Goal: Task Accomplishment & Management: Use online tool/utility

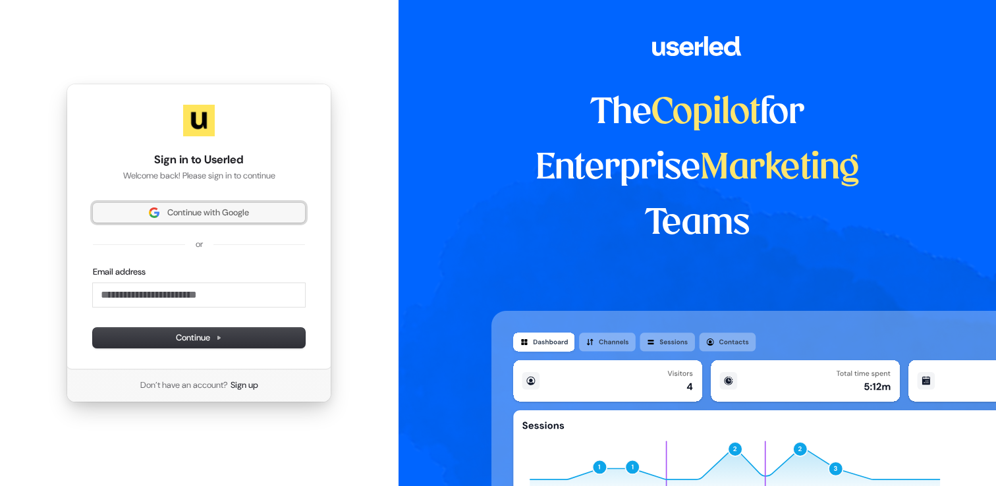
click at [280, 217] on span "Continue with Google" at bounding box center [199, 213] width 196 height 12
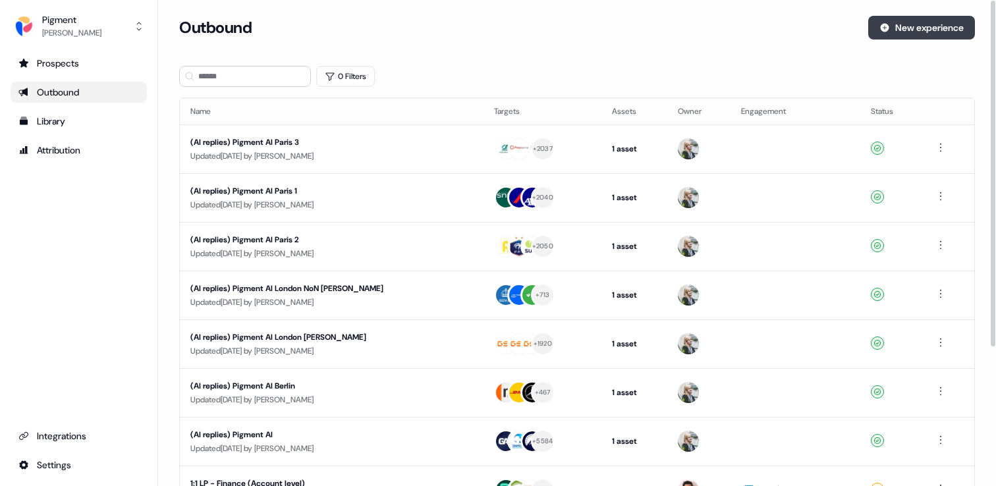
click at [946, 32] on button "New experience" at bounding box center [921, 28] width 107 height 24
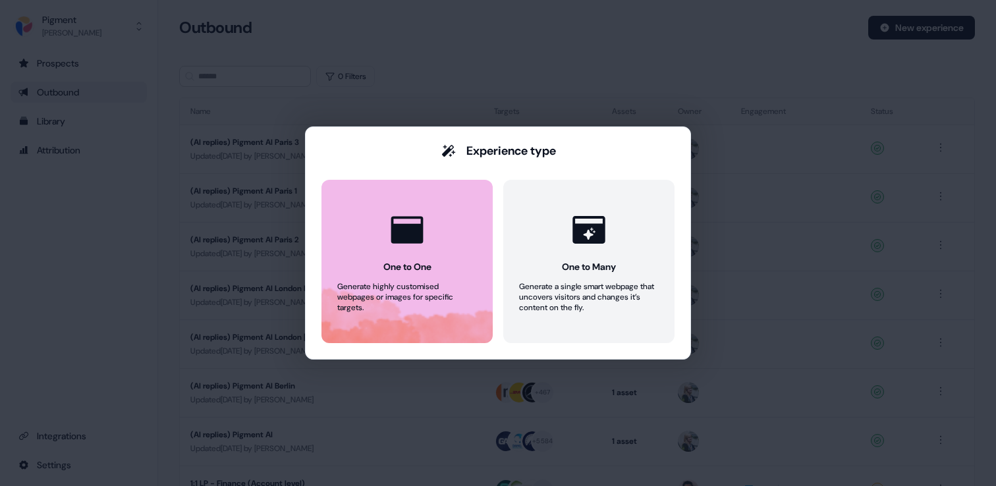
click at [398, 281] on button "One to One Generate highly customised webpages or images for specific targets." at bounding box center [407, 261] width 171 height 163
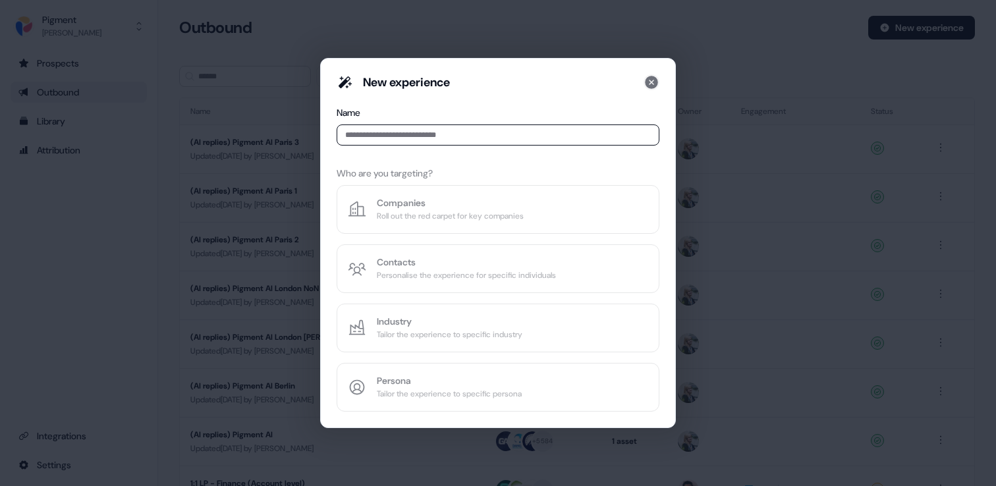
click at [652, 80] on icon at bounding box center [651, 82] width 13 height 13
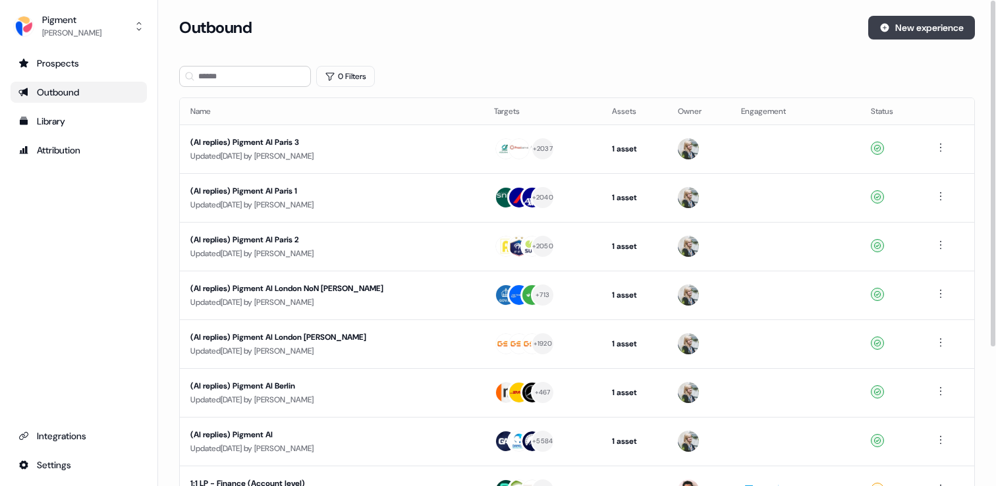
click at [909, 30] on button "New experience" at bounding box center [921, 28] width 107 height 24
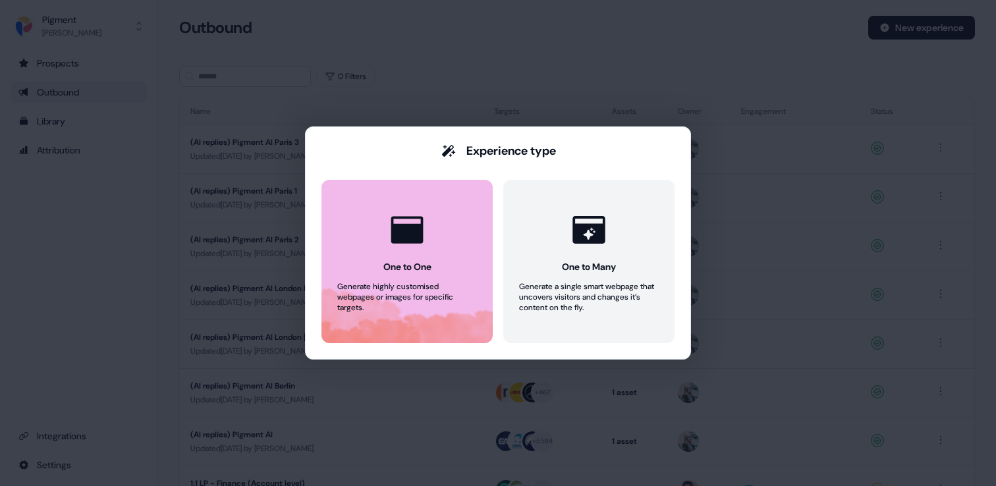
click at [371, 275] on button "One to One Generate highly customised webpages or images for specific targets." at bounding box center [407, 261] width 171 height 163
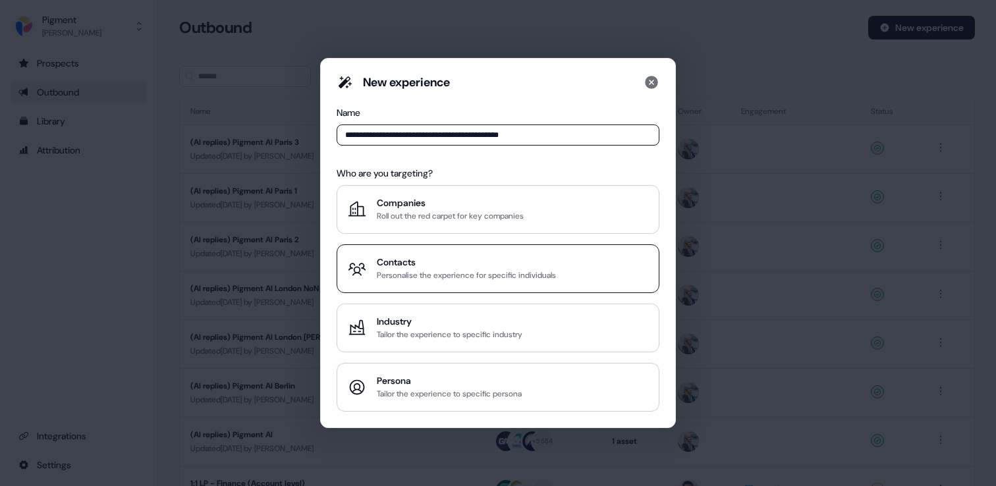
type input "**********"
click at [487, 288] on button "Contacts Personalise the experience for specific individuals" at bounding box center [498, 268] width 323 height 49
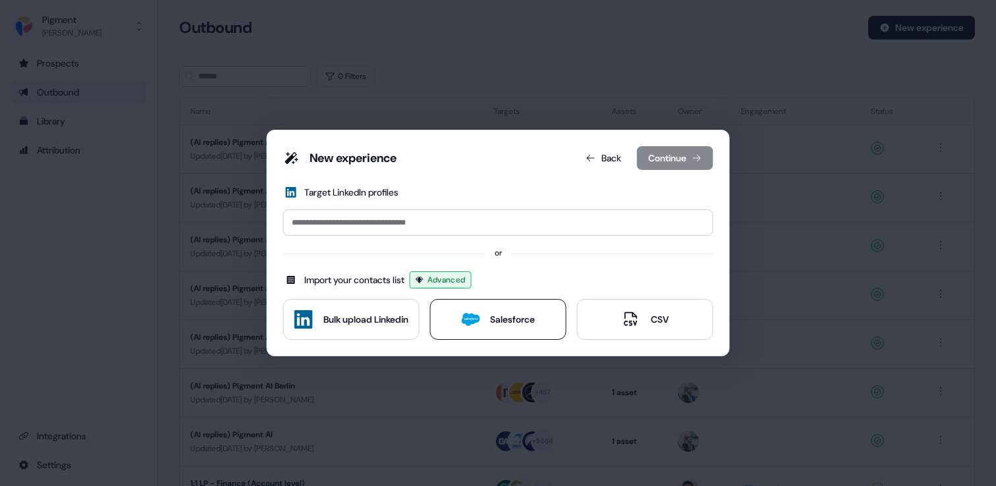
click at [471, 338] on button "Salesforce" at bounding box center [498, 319] width 136 height 41
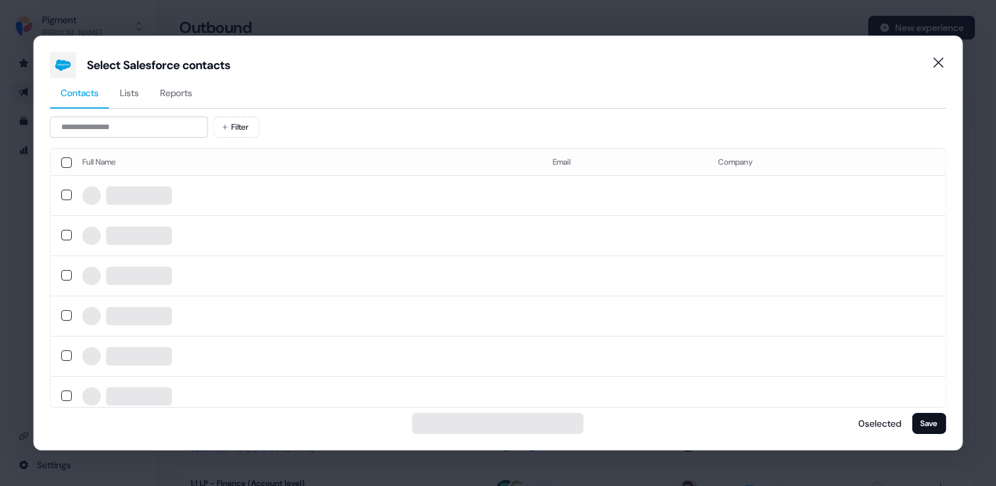
click at [169, 92] on span "Reports" at bounding box center [176, 92] width 32 height 13
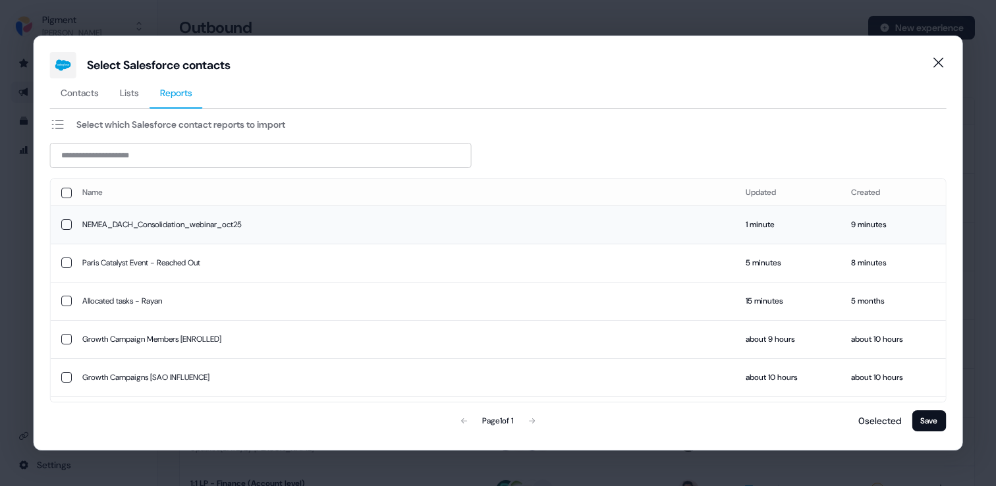
click at [161, 223] on td "NEMEA_DACH_Consolidation_webinar_oct25" at bounding box center [404, 225] width 664 height 38
click at [940, 420] on button "Save" at bounding box center [929, 420] width 34 height 21
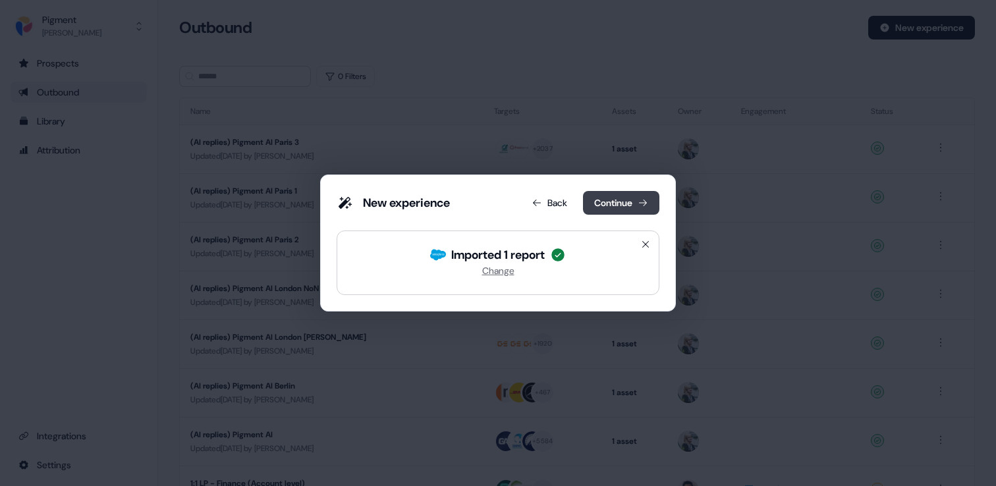
click at [625, 204] on button "Continue" at bounding box center [621, 203] width 76 height 24
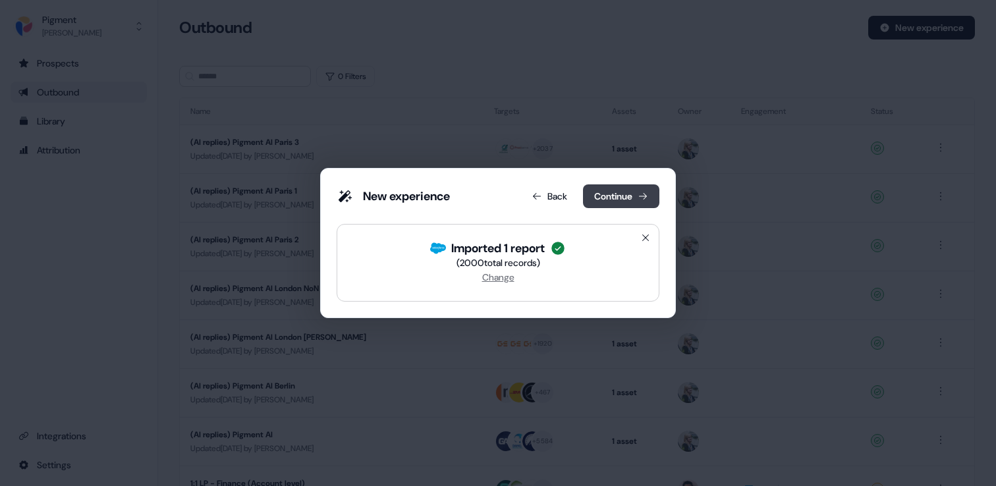
click at [621, 195] on button "Continue" at bounding box center [621, 196] width 76 height 24
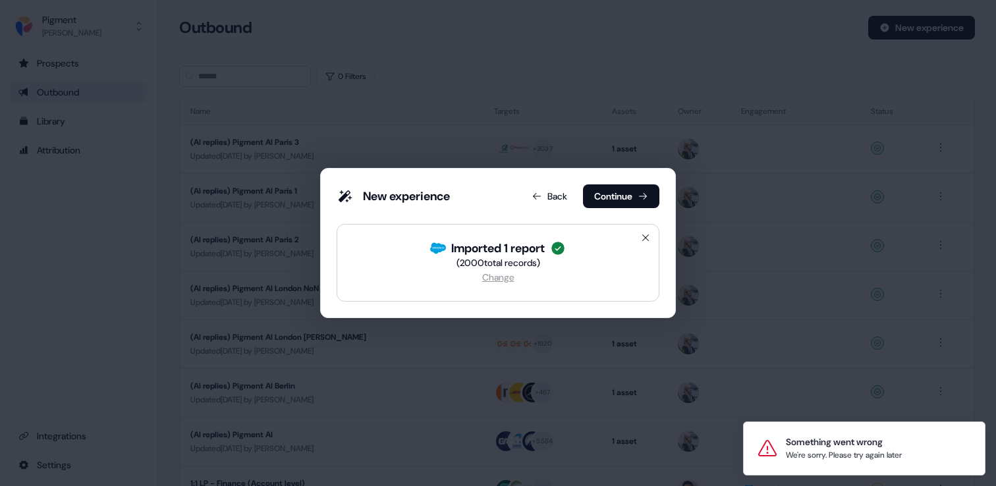
click at [504, 273] on span "Change" at bounding box center [498, 277] width 32 height 12
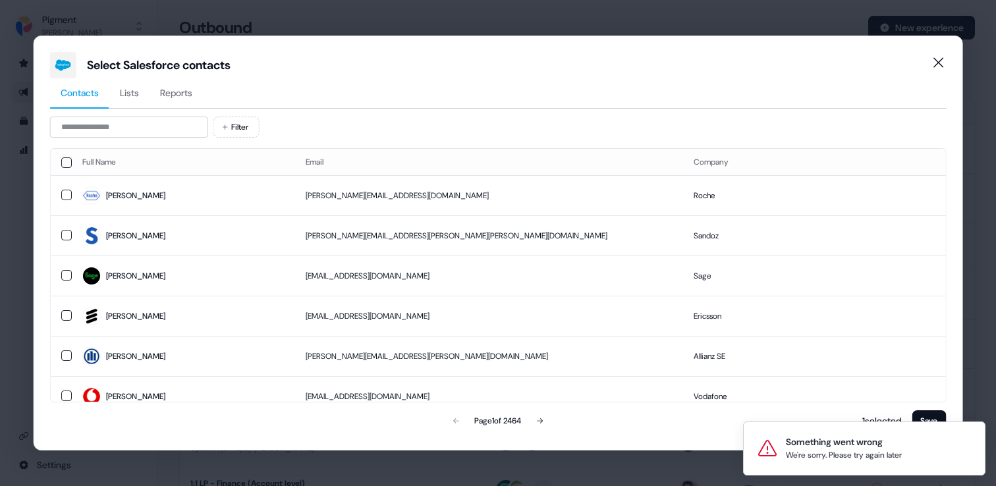
click at [178, 96] on span "Reports" at bounding box center [176, 92] width 32 height 13
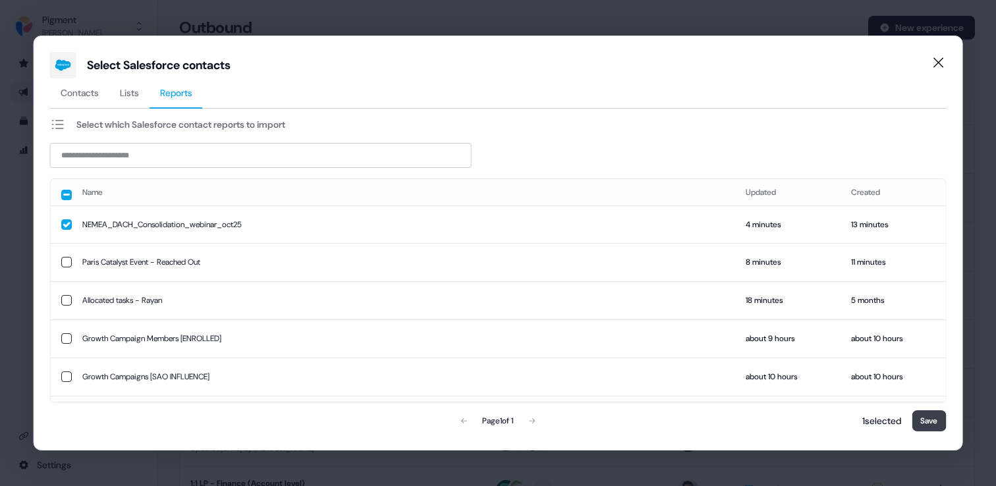
click at [927, 415] on button "Save" at bounding box center [929, 420] width 34 height 21
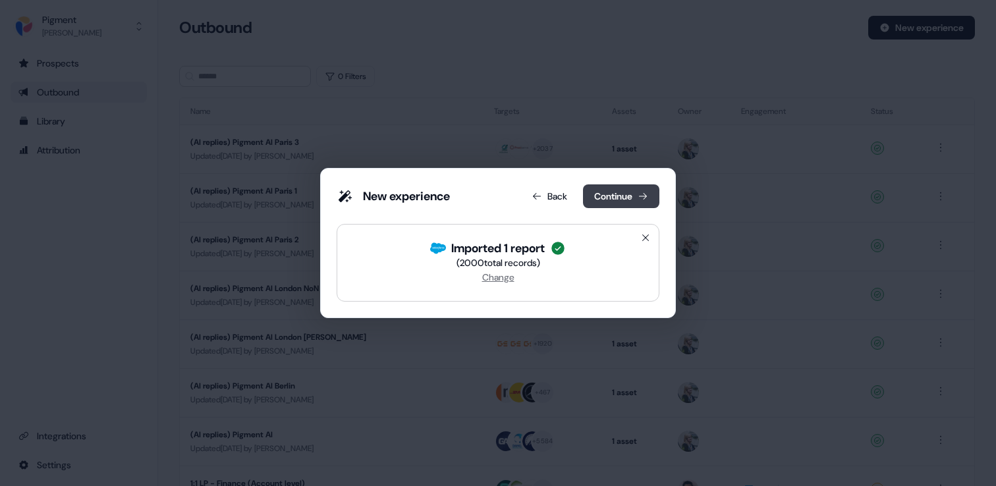
click at [630, 192] on button "Continue" at bounding box center [621, 196] width 76 height 24
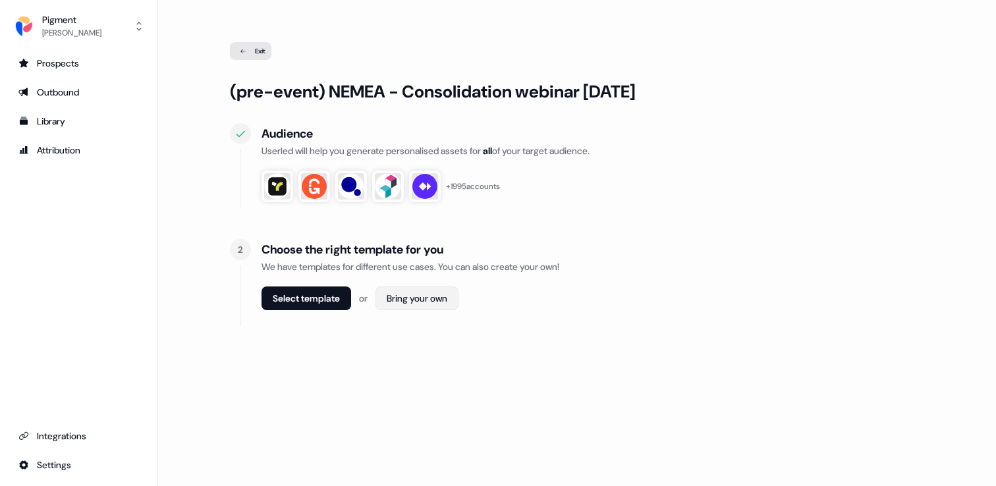
click at [435, 300] on html "For the best experience switch devices to a bigger screen. Go to [DOMAIN_NAME] …" at bounding box center [498, 243] width 996 height 486
click at [435, 330] on span "Webpage" at bounding box center [421, 327] width 34 height 11
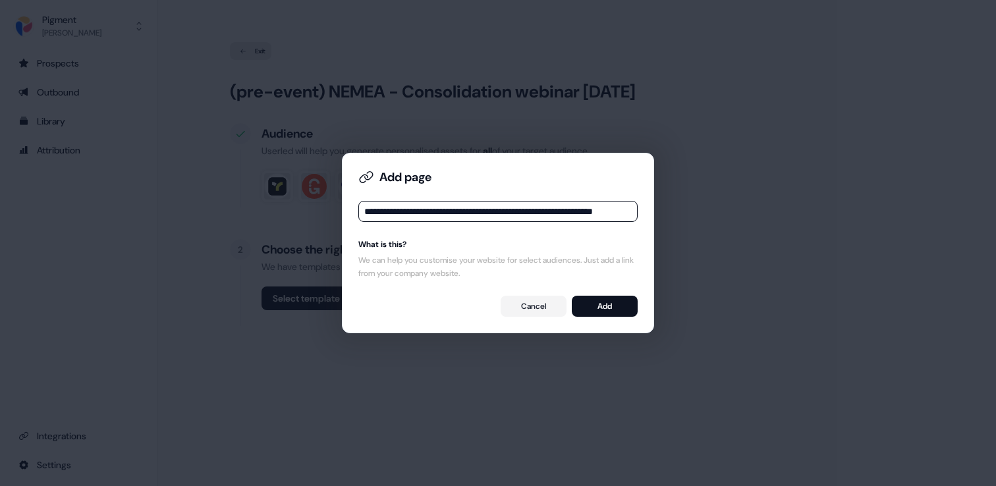
scroll to position [0, 57]
type input "**********"
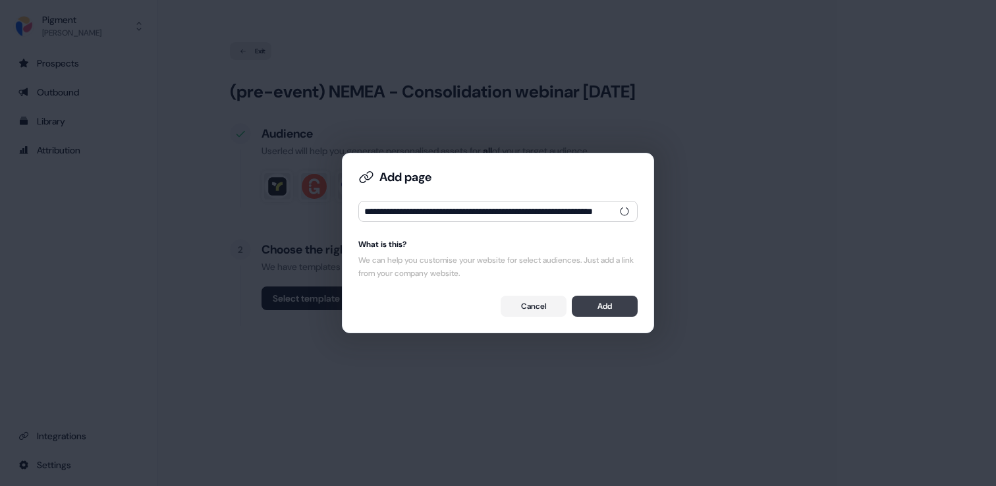
click at [621, 302] on button "Add" at bounding box center [605, 306] width 66 height 21
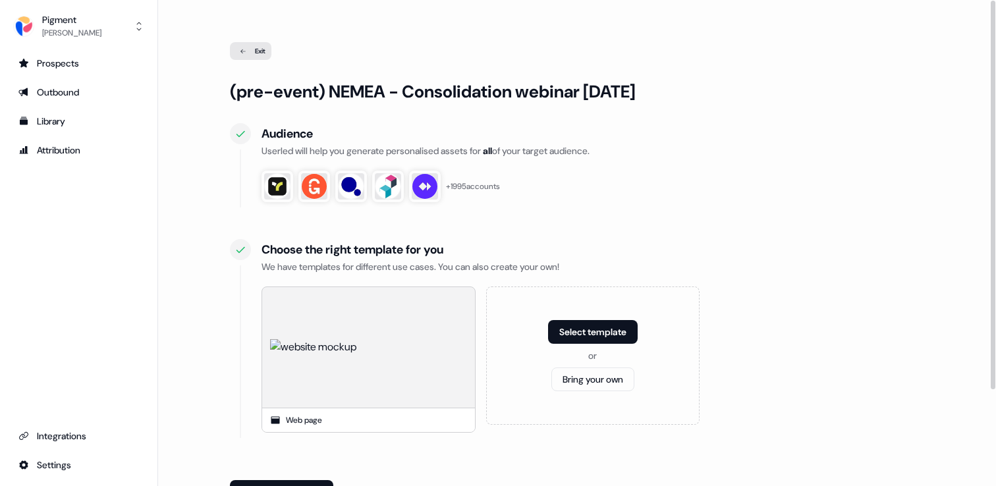
scroll to position [121, 0]
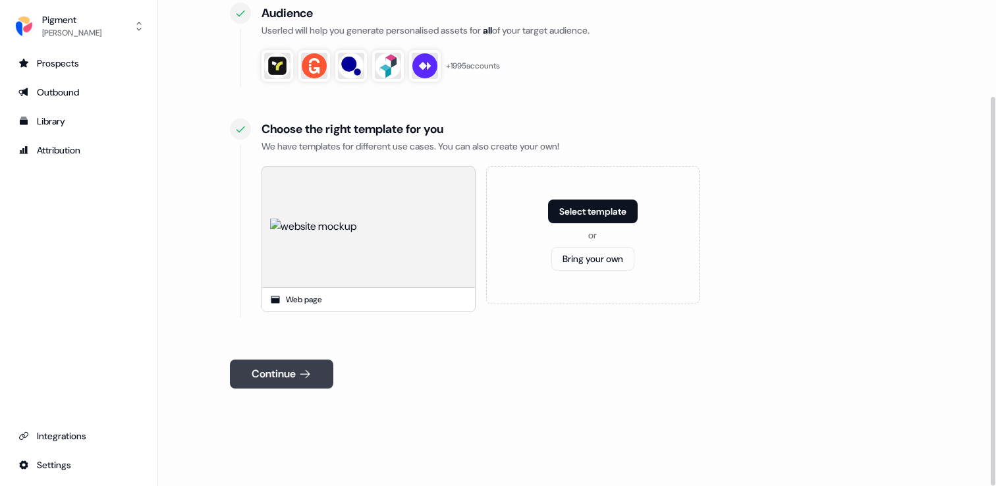
click at [310, 368] on icon at bounding box center [304, 374] width 13 height 13
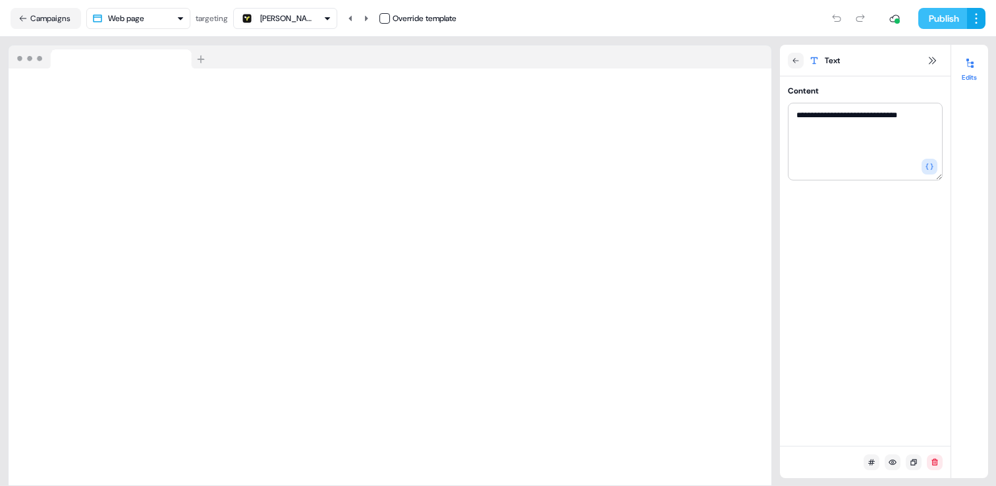
click at [951, 16] on button "Publish" at bounding box center [942, 18] width 49 height 21
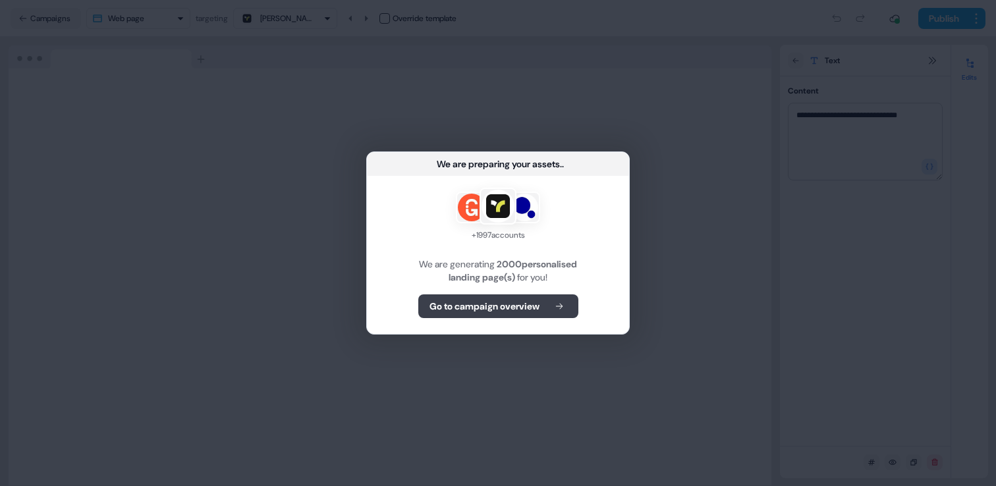
click at [552, 303] on button "Go to campaign overview" at bounding box center [498, 307] width 160 height 24
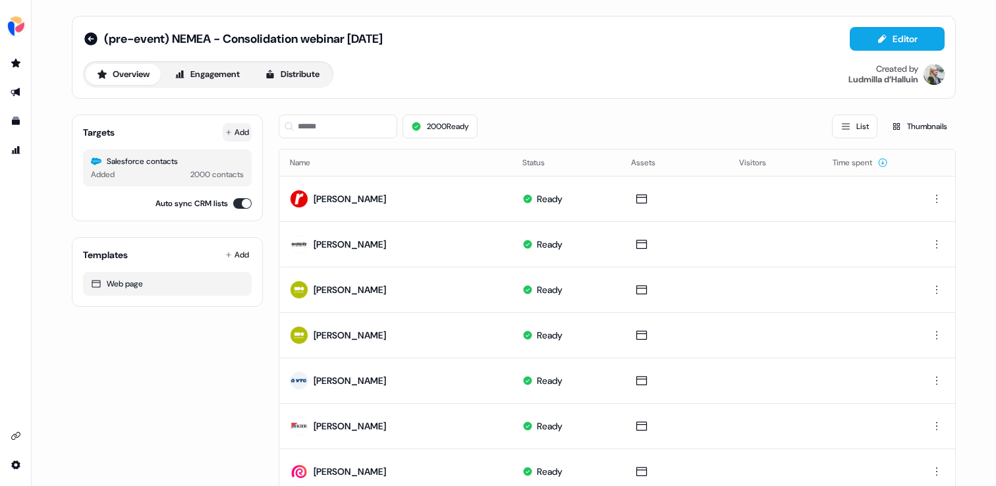
click at [239, 127] on button "Add" at bounding box center [237, 132] width 29 height 18
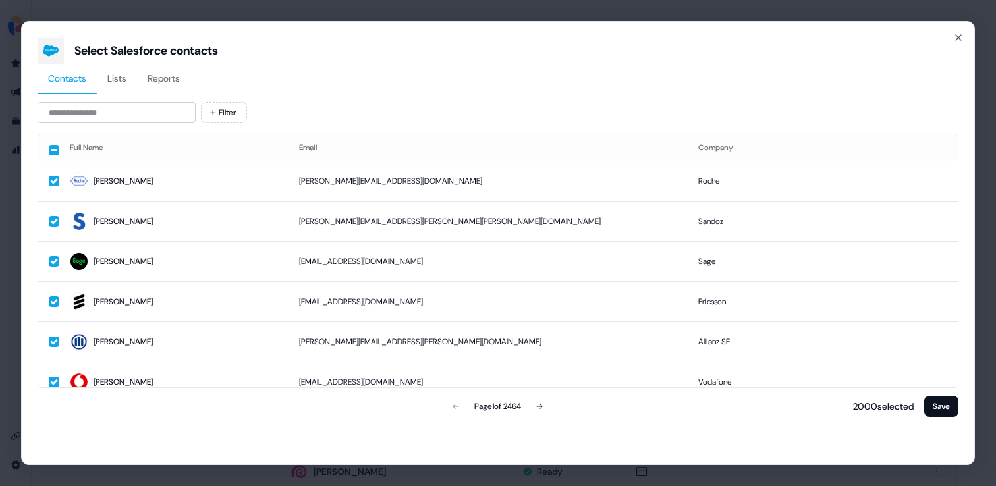
click at [167, 72] on span "Reports" at bounding box center [164, 78] width 32 height 13
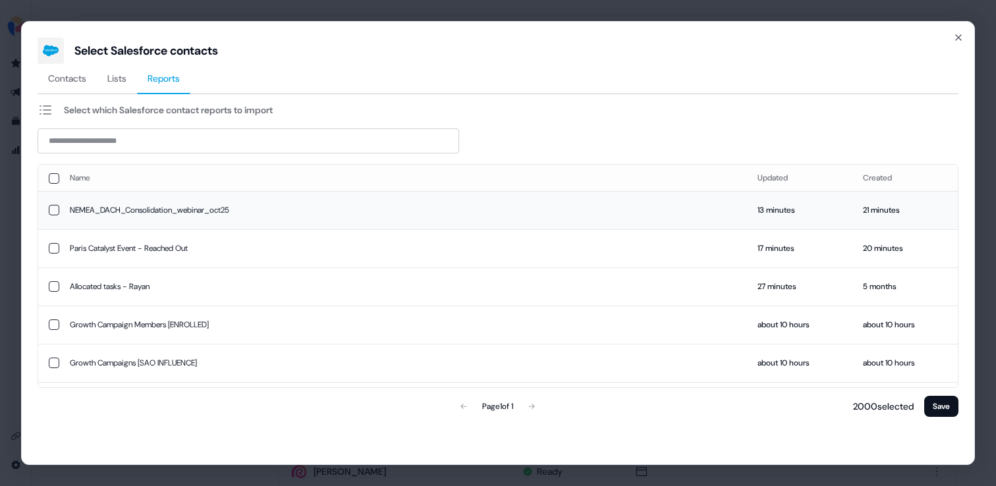
click at [154, 214] on td "NEMEA_DACH_Consolidation_webinar_oct25" at bounding box center [403, 210] width 688 height 38
click at [924, 409] on button "Save" at bounding box center [941, 406] width 34 height 21
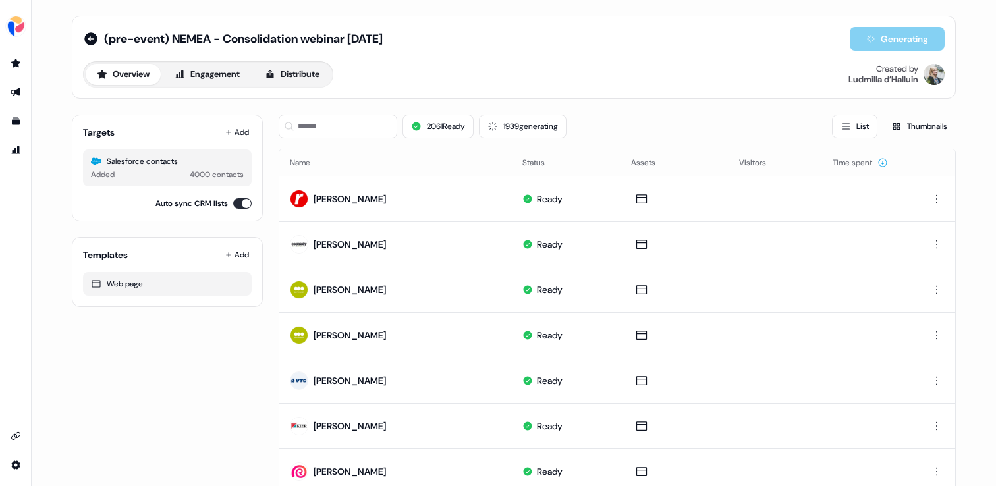
click at [215, 162] on div "Salesforce contacts" at bounding box center [167, 161] width 153 height 13
click at [501, 118] on button "1102 generating" at bounding box center [523, 127] width 85 height 24
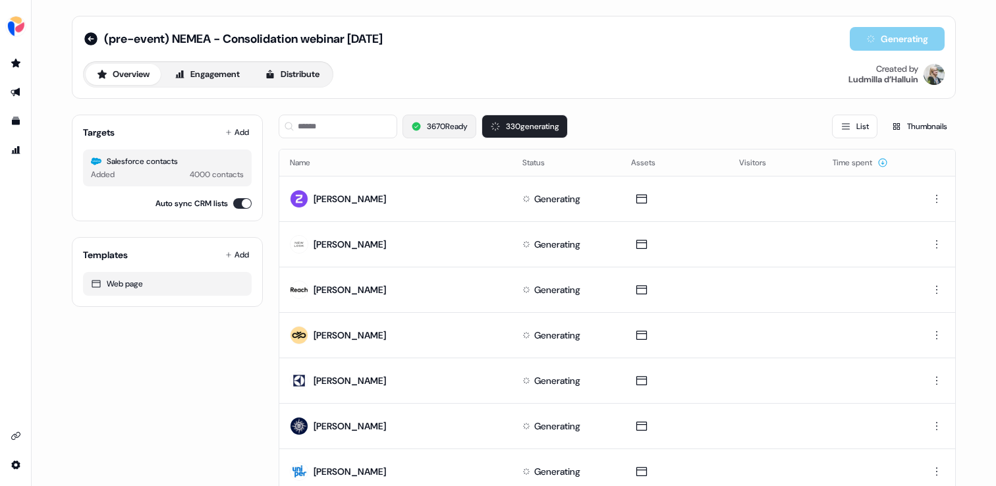
click at [435, 118] on button "3670 Ready" at bounding box center [440, 127] width 74 height 24
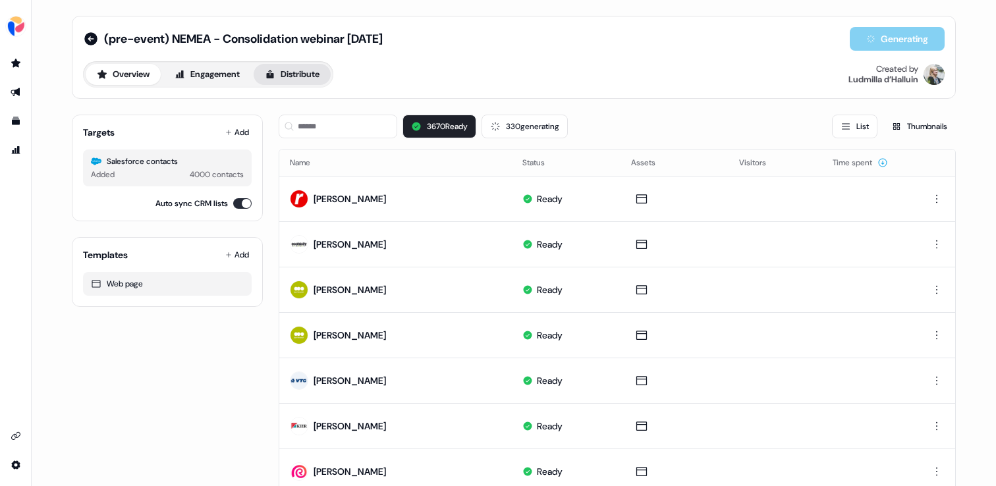
click at [304, 74] on button "Distribute" at bounding box center [292, 74] width 77 height 21
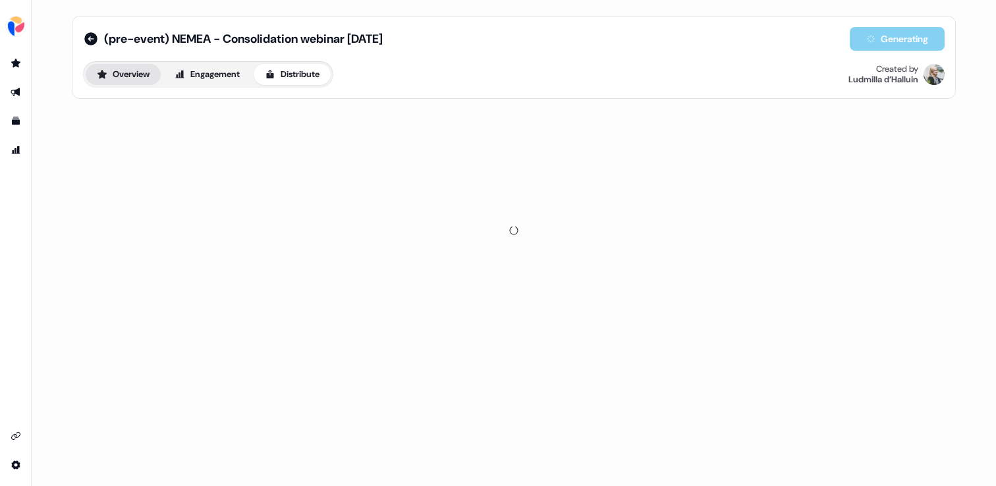
click at [121, 76] on button "Overview" at bounding box center [123, 74] width 75 height 21
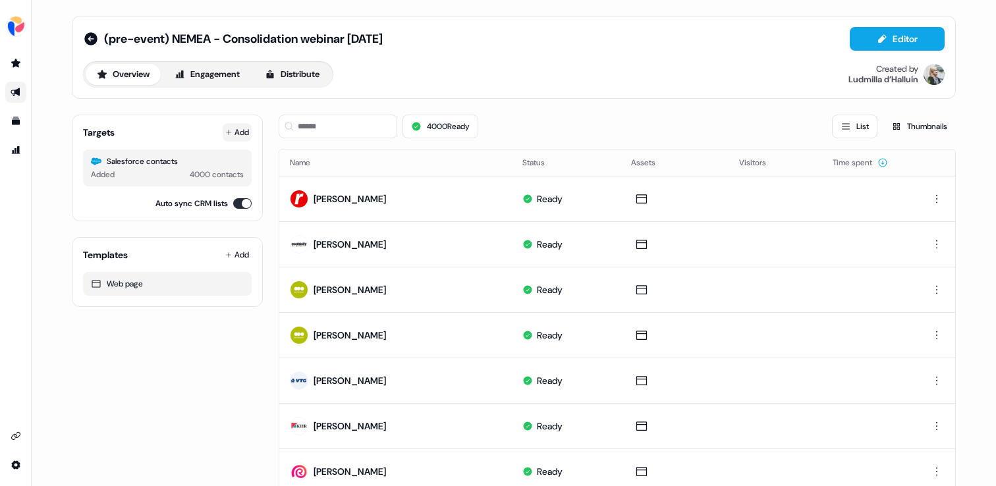
click at [227, 133] on icon at bounding box center [228, 132] width 7 height 7
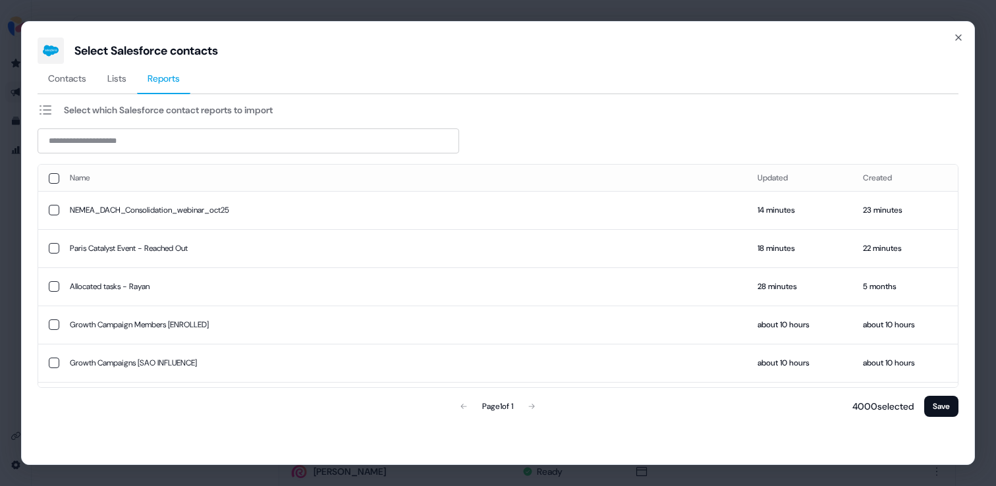
click at [180, 75] on span "Reports" at bounding box center [164, 78] width 32 height 13
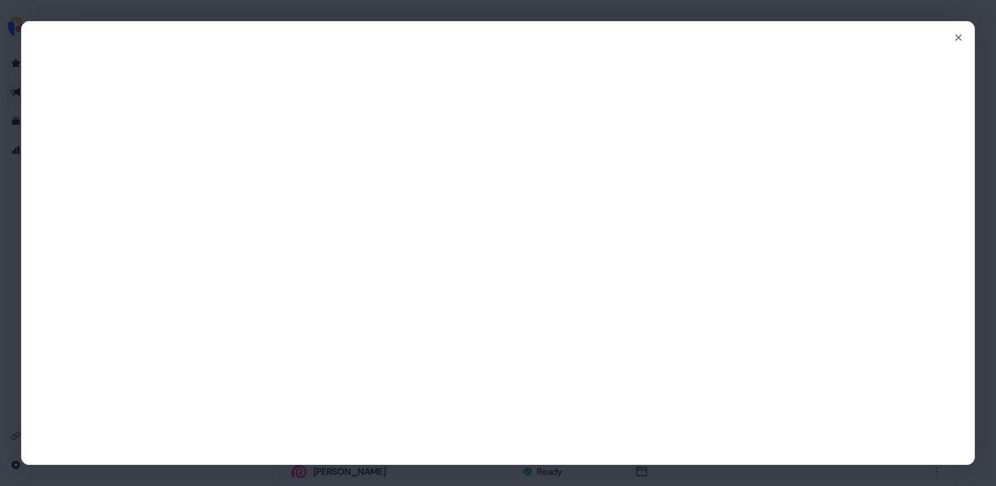
click at [273, 16] on div "Close" at bounding box center [498, 243] width 996 height 486
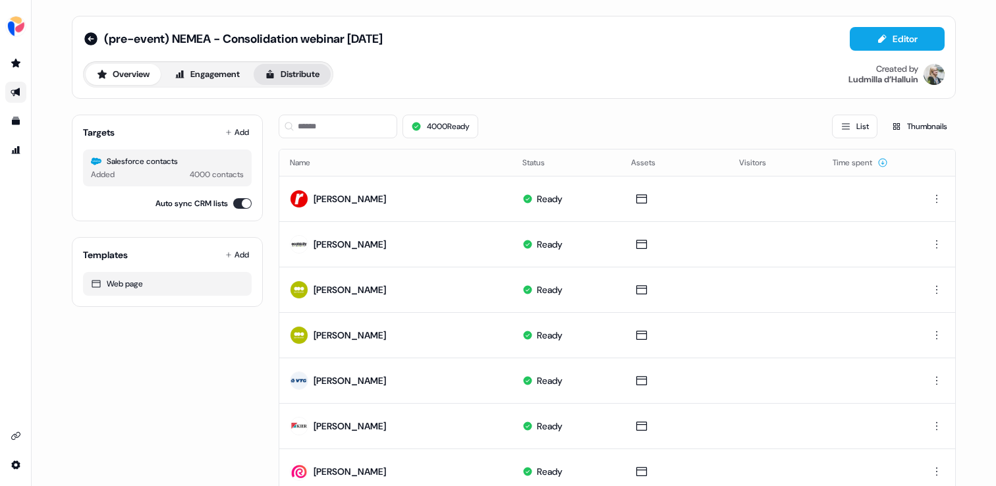
click at [283, 66] on button "Distribute" at bounding box center [292, 74] width 77 height 21
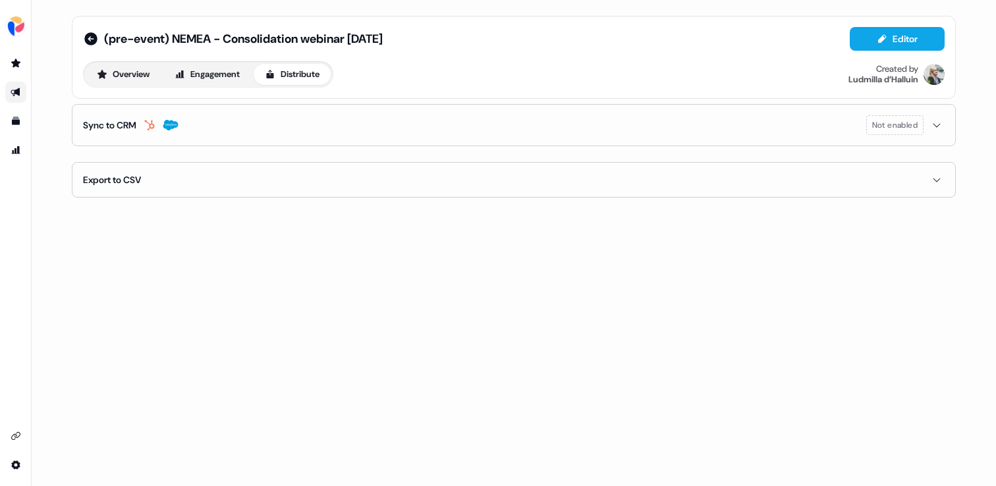
click at [212, 127] on button "Sync to CRM Not enabled" at bounding box center [514, 125] width 862 height 41
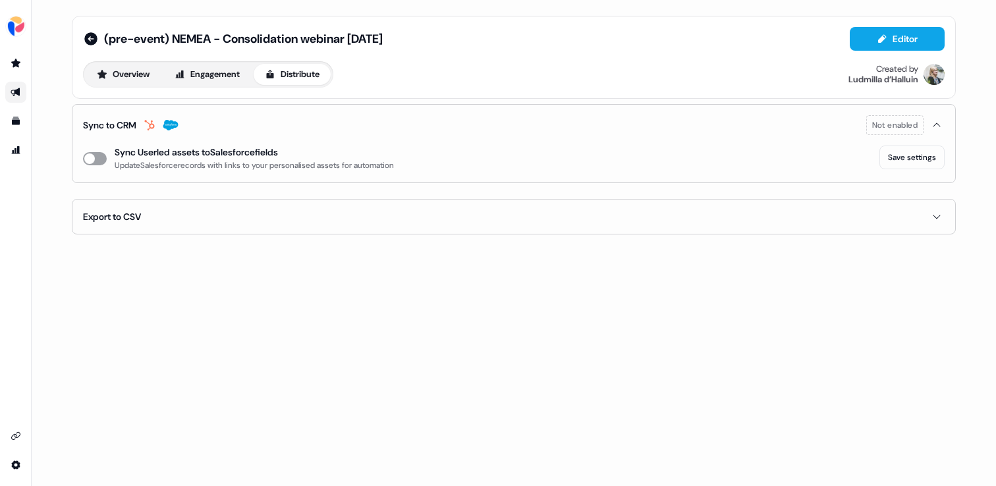
click at [100, 157] on button "enable-crm-asset-sync" at bounding box center [95, 158] width 24 height 13
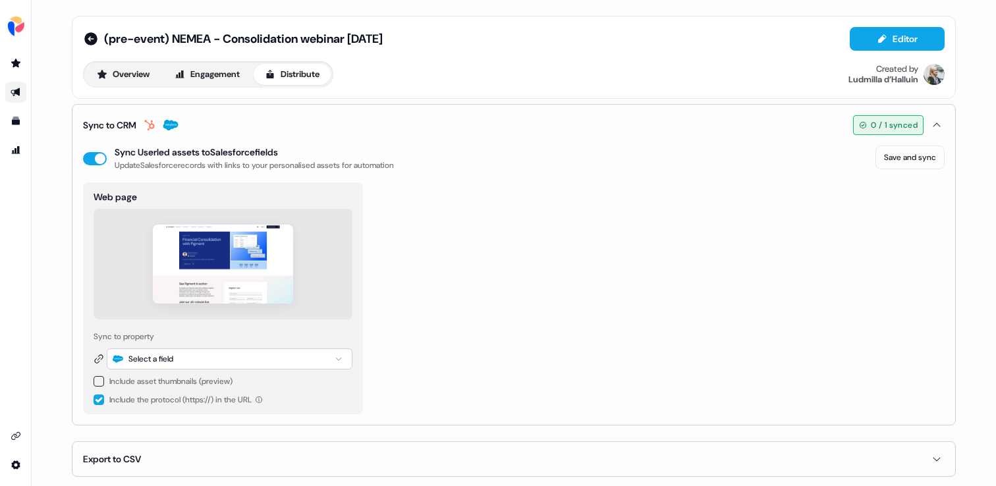
click at [198, 358] on div "Select a field" at bounding box center [230, 359] width 246 height 21
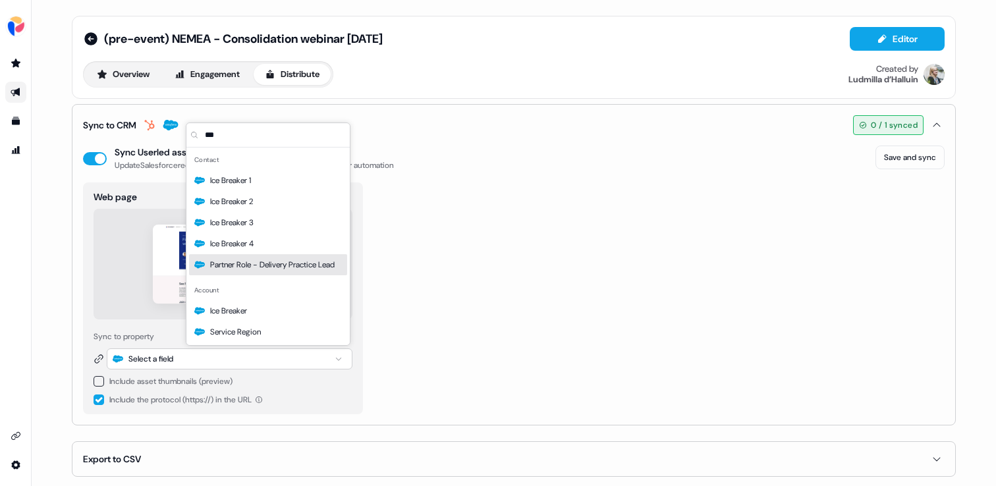
scroll to position [6, 0]
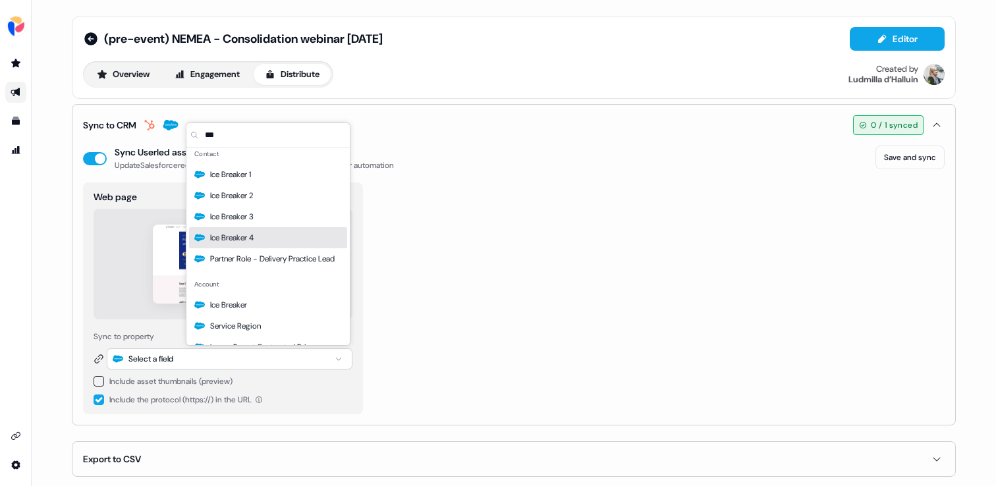
type input "***"
click at [249, 239] on span "Ice Breaker 4" at bounding box center [231, 237] width 43 height 13
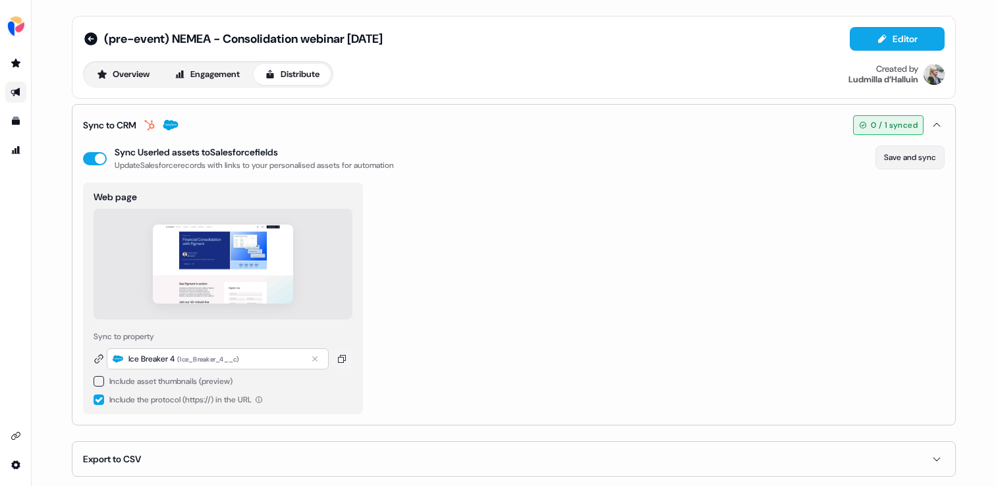
click at [899, 151] on button "Save and sync" at bounding box center [910, 158] width 69 height 24
click at [144, 73] on button "Overview" at bounding box center [123, 74] width 75 height 21
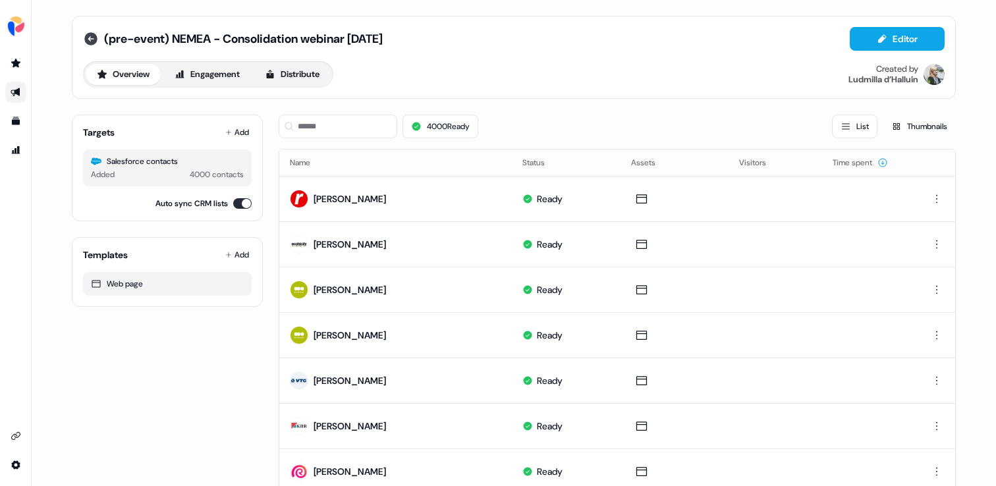
click at [92, 34] on icon at bounding box center [90, 38] width 13 height 13
